Goal: Obtain resource: Download file/media

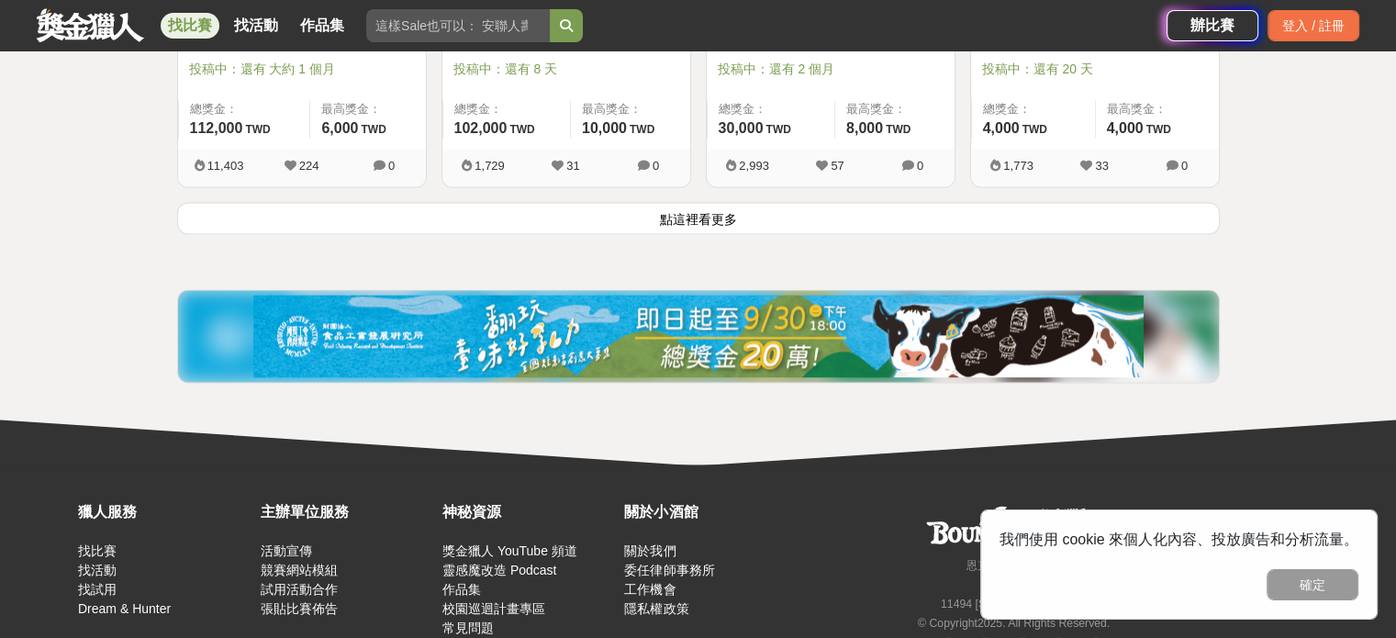
scroll to position [2570, 0]
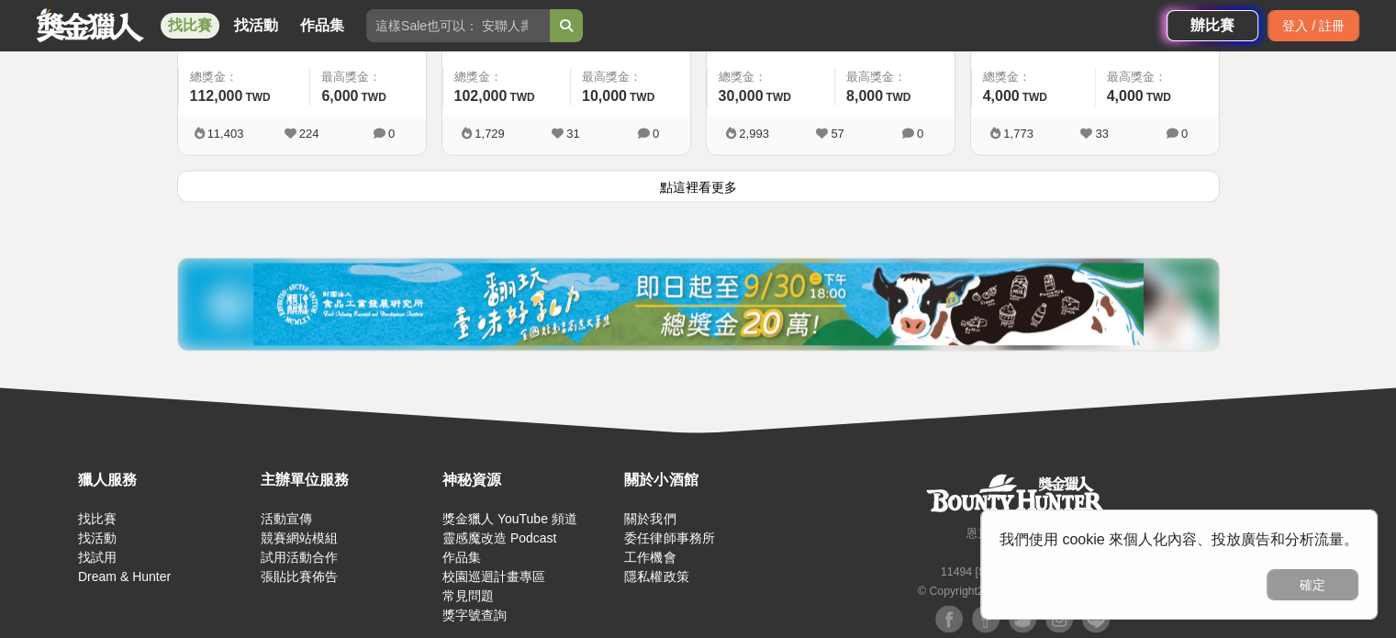
click at [790, 179] on button "點這裡看更多" at bounding box center [698, 186] width 1043 height 32
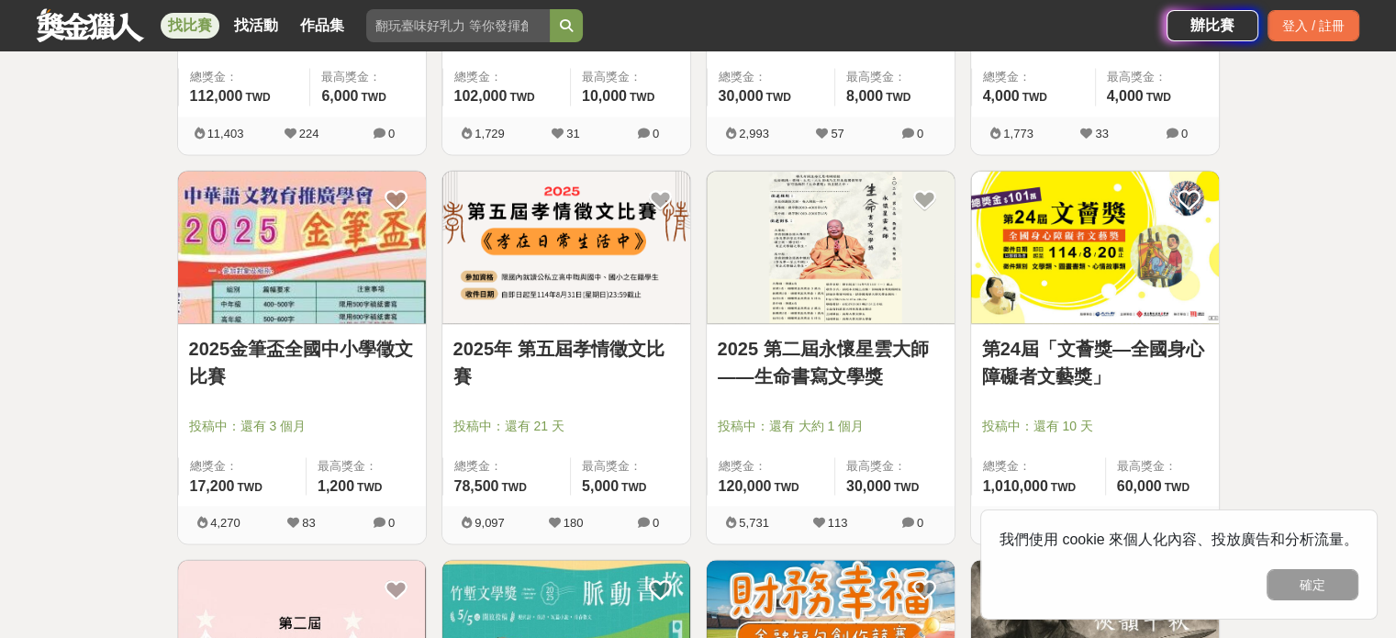
click at [1103, 351] on link "第24屆「文薈獎—全國身心障礙者文藝獎」" at bounding box center [1095, 362] width 226 height 55
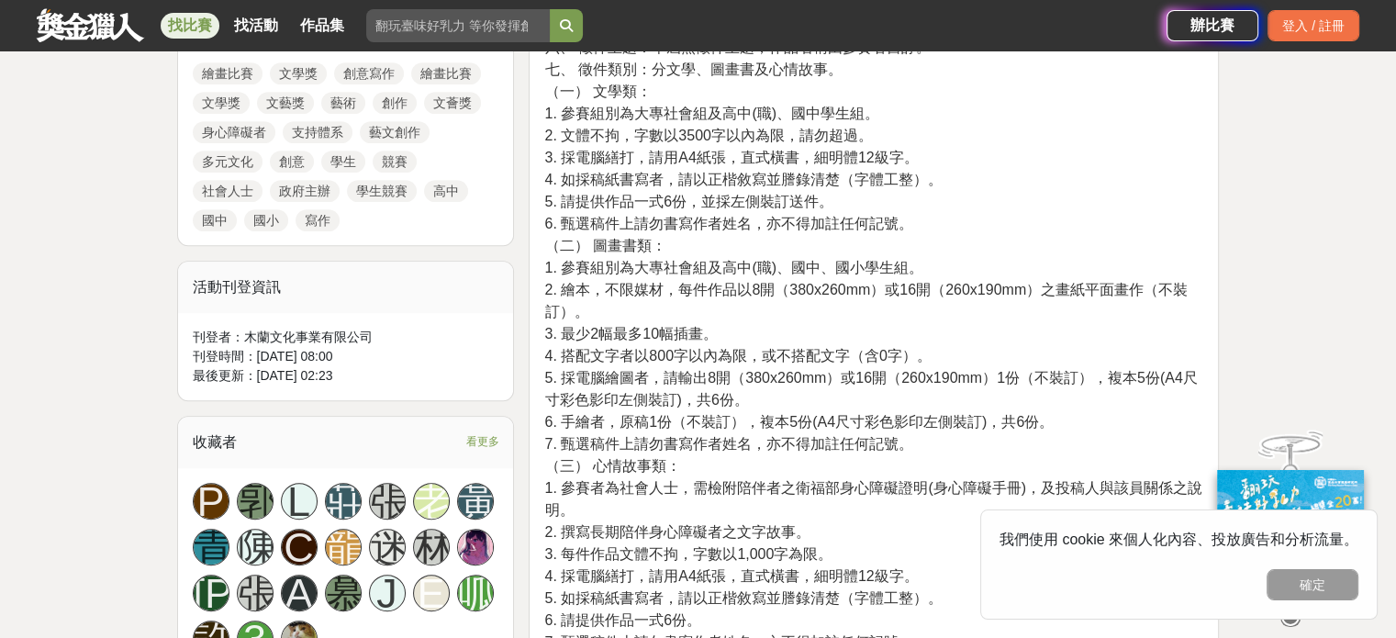
scroll to position [1193, 0]
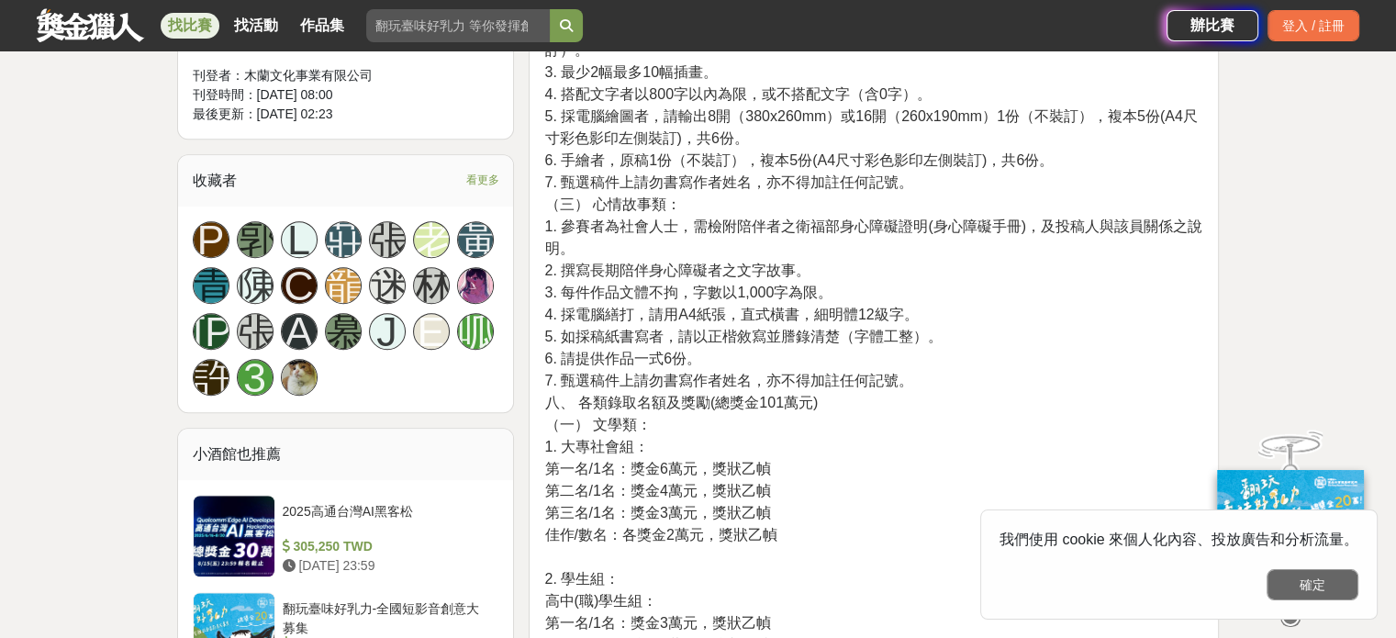
click at [1293, 580] on button "確定" at bounding box center [1312, 584] width 92 height 31
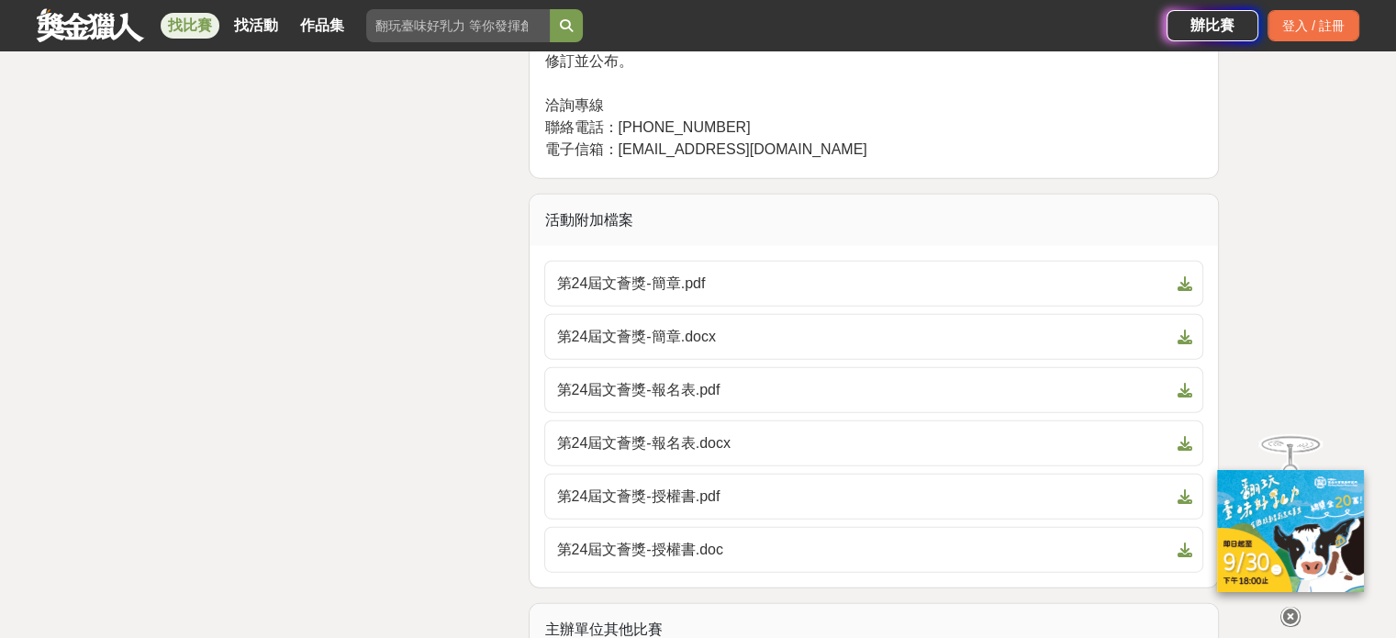
scroll to position [4222, 0]
click at [676, 341] on span "第24屆文薈獎-簡章.docx" at bounding box center [862, 337] width 613 height 22
click at [685, 445] on span "第24屆文薈獎-報名表.docx" at bounding box center [862, 443] width 613 height 22
click at [672, 556] on span "第24屆文薈獎-授權書.doc" at bounding box center [862, 550] width 613 height 22
click at [683, 547] on span "第24屆文薈獎-授權書.doc" at bounding box center [862, 550] width 613 height 22
